Goal: Use online tool/utility: Utilize a website feature to perform a specific function

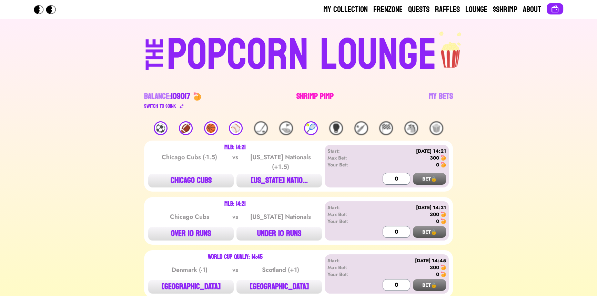
click at [309, 99] on link "Shrimp Pimp" at bounding box center [315, 100] width 37 height 19
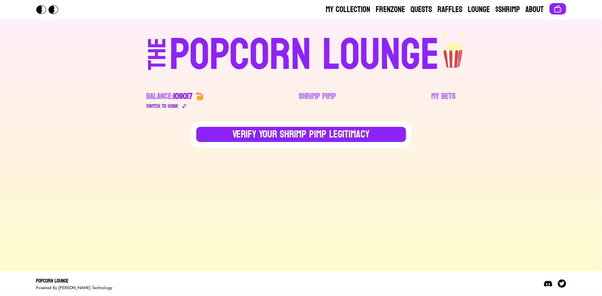
click at [247, 62] on div "POPCORN LOUNGE" at bounding box center [304, 55] width 270 height 44
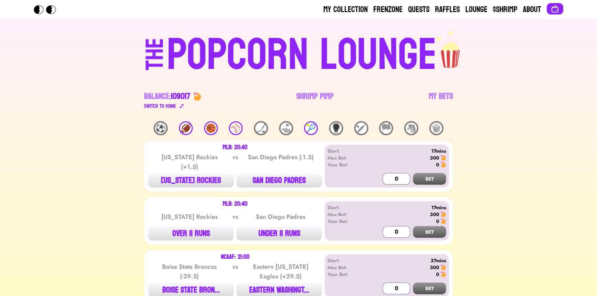
click at [216, 130] on div "🏀" at bounding box center [211, 128] width 14 height 14
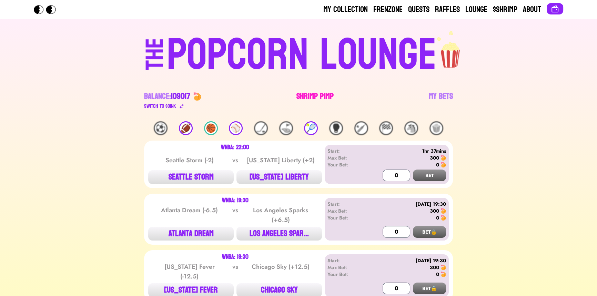
click at [307, 93] on link "Shrimp Pimp" at bounding box center [315, 100] width 37 height 19
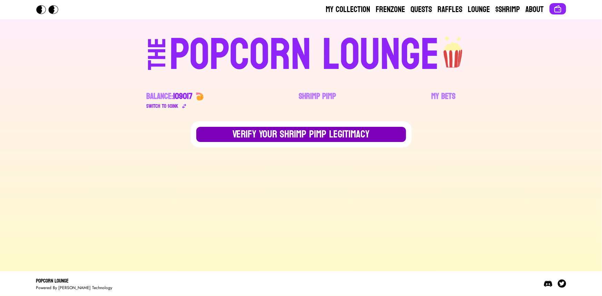
click at [290, 128] on button "Verify Your Shrimp Pimp Legitimacy" at bounding box center [301, 134] width 210 height 15
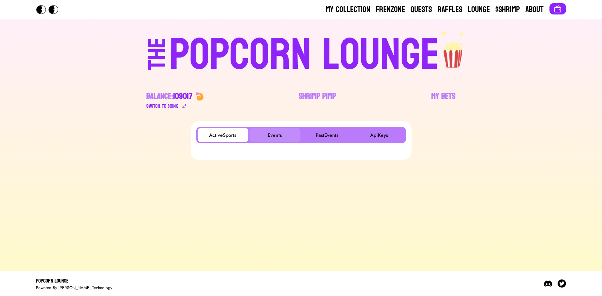
click at [287, 130] on button "Events" at bounding box center [275, 135] width 51 height 14
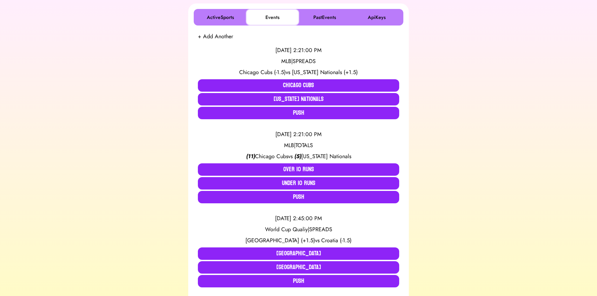
scroll to position [125, 0]
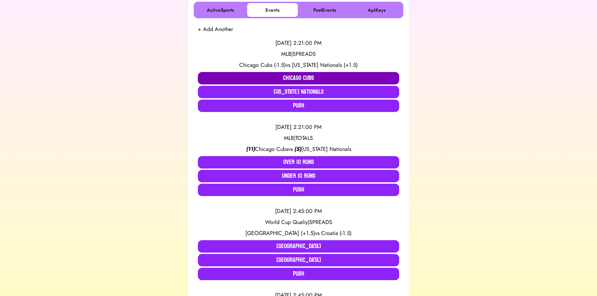
click at [278, 79] on button "Chicago Cubs" at bounding box center [298, 78] width 201 height 12
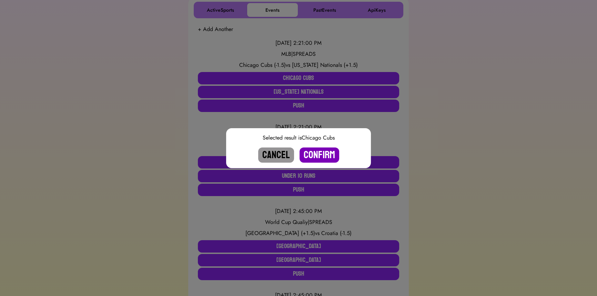
click at [317, 154] on button "Confirm" at bounding box center [320, 155] width 40 height 15
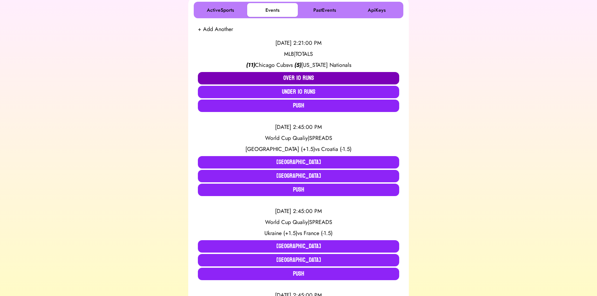
click at [282, 78] on button "Over 10 Runs" at bounding box center [298, 78] width 201 height 12
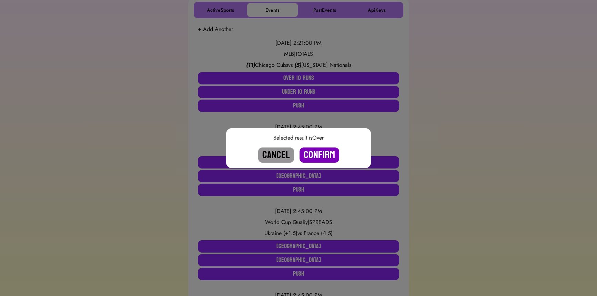
click at [316, 151] on button "Confirm" at bounding box center [320, 155] width 40 height 15
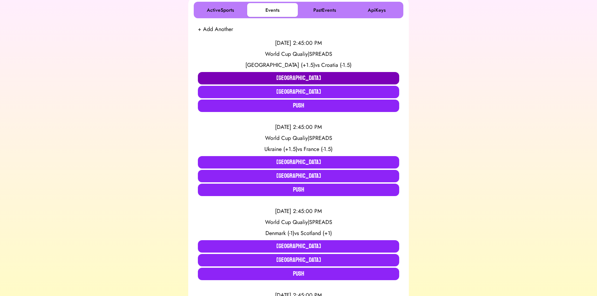
click at [237, 77] on button "[GEOGRAPHIC_DATA]" at bounding box center [298, 78] width 201 height 12
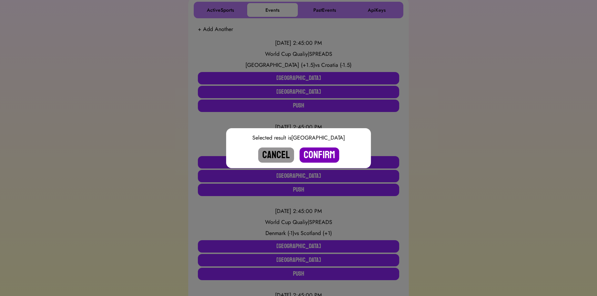
click at [326, 151] on button "Confirm" at bounding box center [320, 155] width 40 height 15
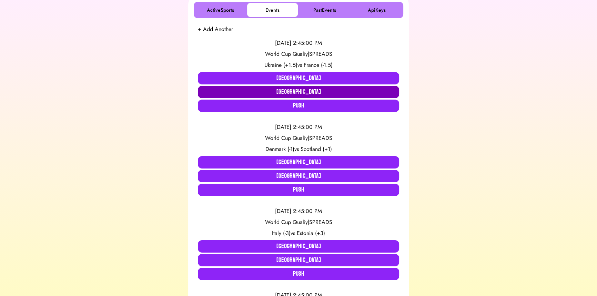
click at [283, 93] on button "[GEOGRAPHIC_DATA]" at bounding box center [298, 92] width 201 height 12
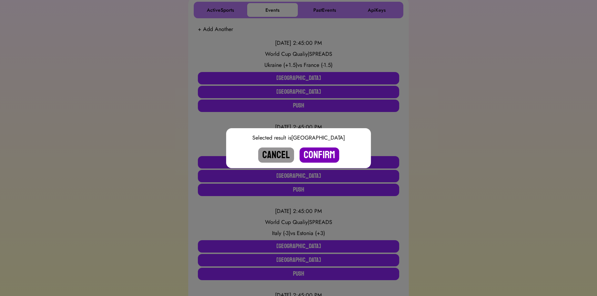
click at [315, 157] on button "Confirm" at bounding box center [320, 155] width 40 height 15
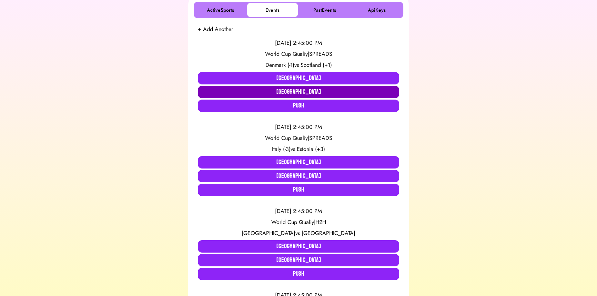
click at [253, 91] on button "[GEOGRAPHIC_DATA]" at bounding box center [298, 92] width 201 height 12
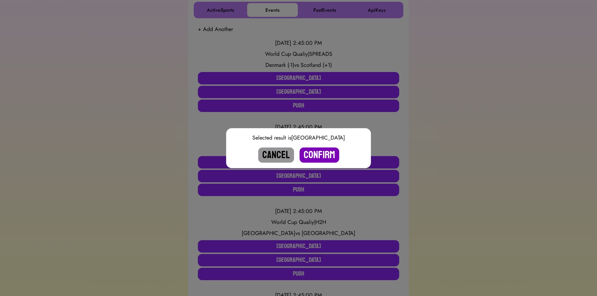
click at [323, 154] on button "Confirm" at bounding box center [320, 155] width 40 height 15
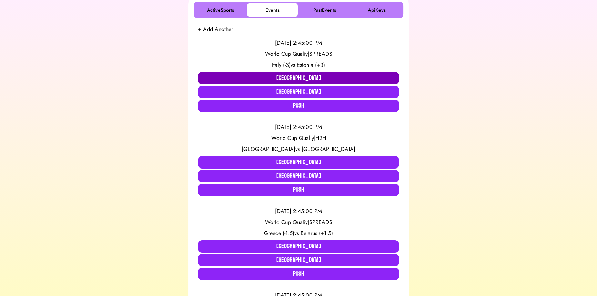
click at [261, 82] on button "[GEOGRAPHIC_DATA]" at bounding box center [298, 78] width 201 height 12
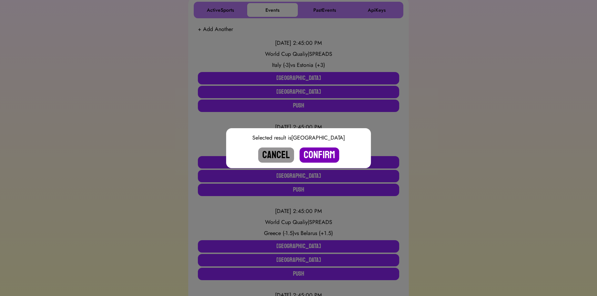
click at [313, 157] on button "Confirm" at bounding box center [320, 155] width 40 height 15
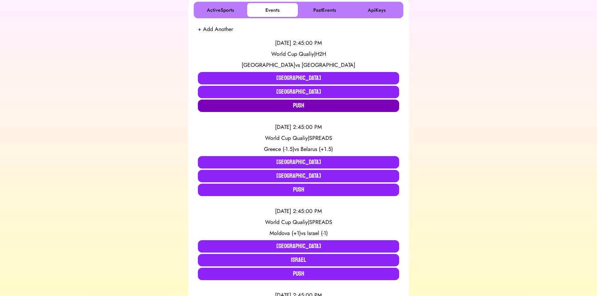
click at [268, 108] on button "Push" at bounding box center [298, 106] width 201 height 12
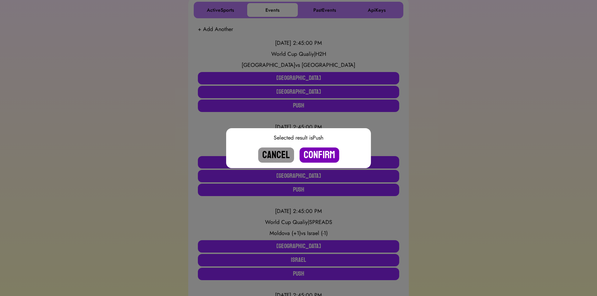
click at [317, 152] on button "Confirm" at bounding box center [320, 155] width 40 height 15
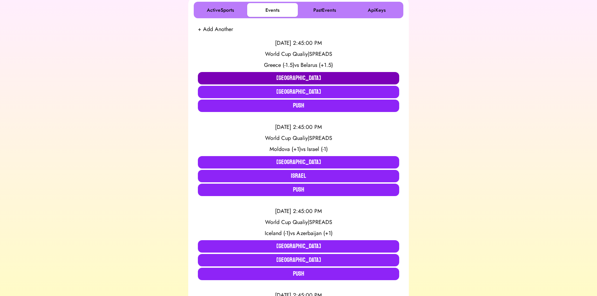
click at [251, 72] on button "[GEOGRAPHIC_DATA]" at bounding box center [298, 78] width 201 height 12
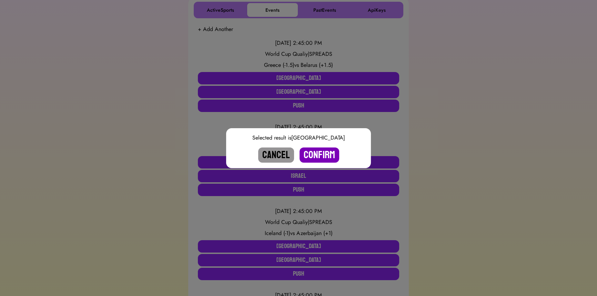
click at [308, 152] on button "Confirm" at bounding box center [320, 155] width 40 height 15
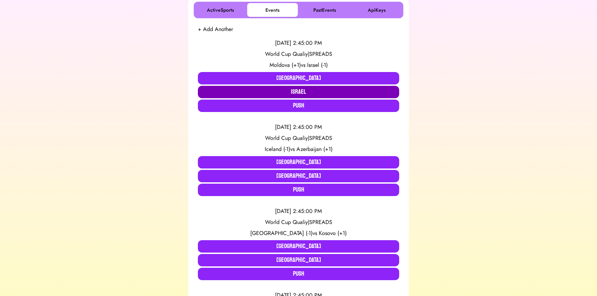
click at [265, 90] on button "Israel" at bounding box center [298, 92] width 201 height 12
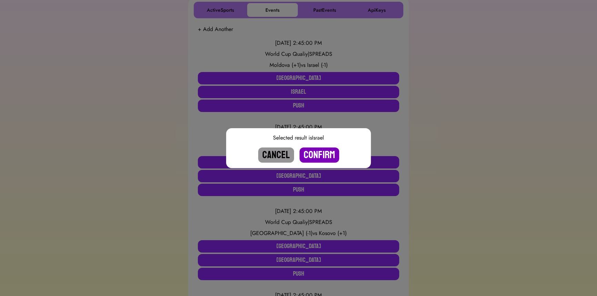
click at [320, 152] on button "Confirm" at bounding box center [320, 155] width 40 height 15
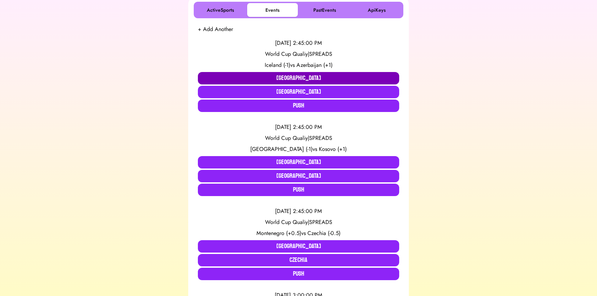
click at [265, 77] on button "[GEOGRAPHIC_DATA]" at bounding box center [298, 78] width 201 height 12
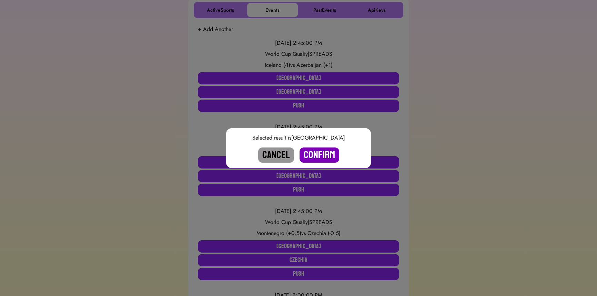
click at [316, 152] on button "Confirm" at bounding box center [320, 155] width 40 height 15
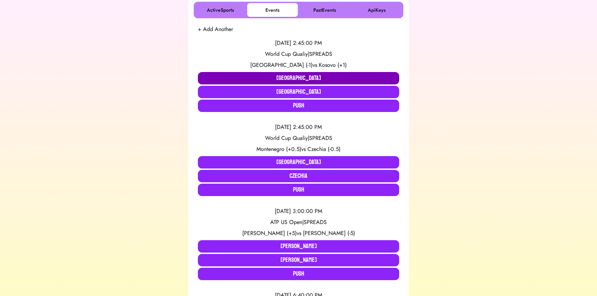
click at [259, 77] on button "[GEOGRAPHIC_DATA]" at bounding box center [298, 78] width 201 height 12
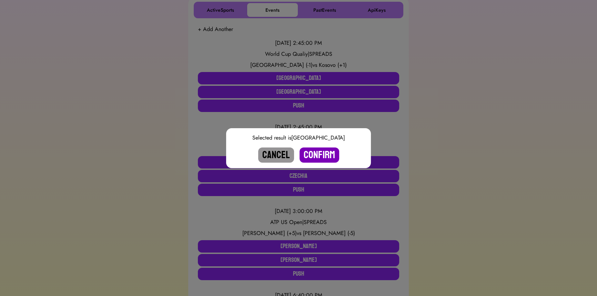
click at [312, 151] on button "Confirm" at bounding box center [320, 155] width 40 height 15
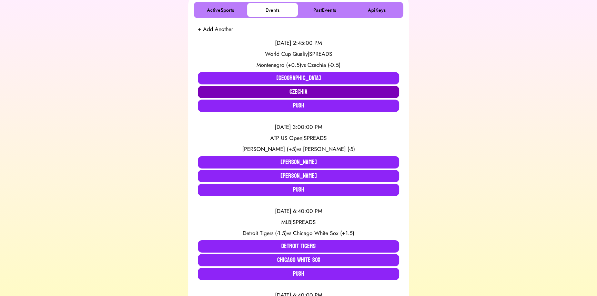
click at [267, 91] on button "Czechia" at bounding box center [298, 92] width 201 height 12
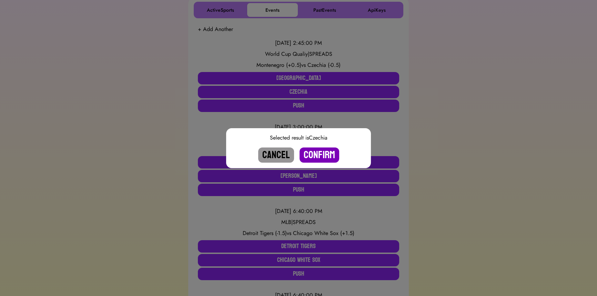
click at [322, 154] on button "Confirm" at bounding box center [320, 155] width 40 height 15
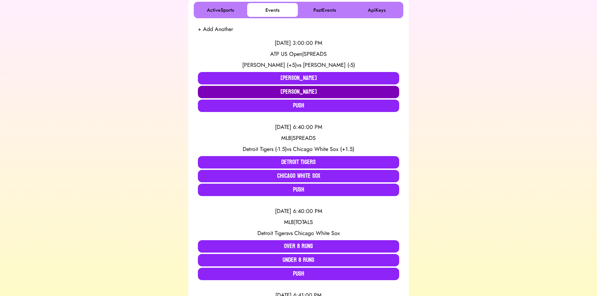
click at [296, 95] on button "[PERSON_NAME]" at bounding box center [298, 92] width 201 height 12
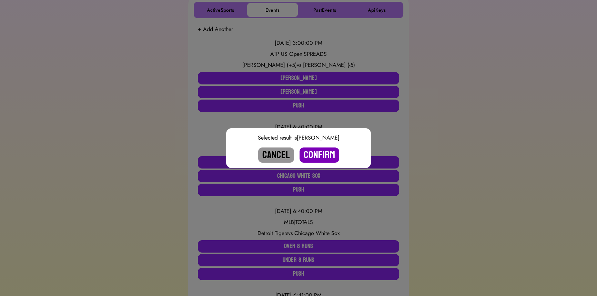
click at [328, 154] on button "Confirm" at bounding box center [320, 155] width 40 height 15
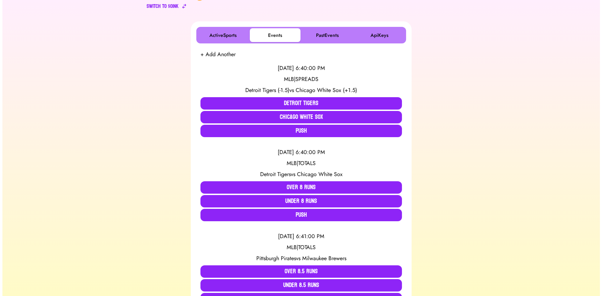
scroll to position [0, 0]
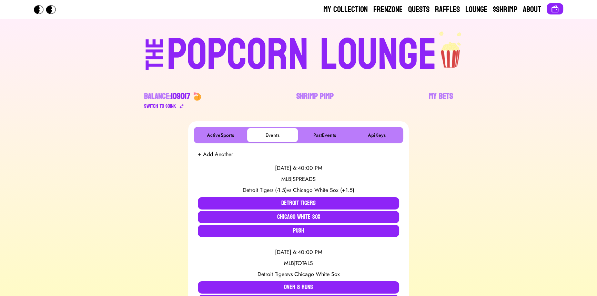
click at [237, 44] on div "POPCORN LOUNGE" at bounding box center [302, 55] width 270 height 44
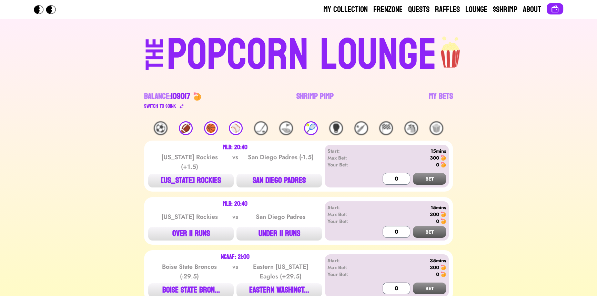
click at [313, 125] on div "🎾" at bounding box center [311, 128] width 14 height 14
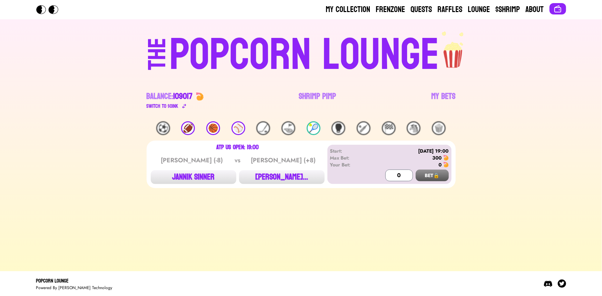
click at [273, 49] on div "POPCORN LOUNGE" at bounding box center [304, 55] width 270 height 44
